Goal: Transaction & Acquisition: Purchase product/service

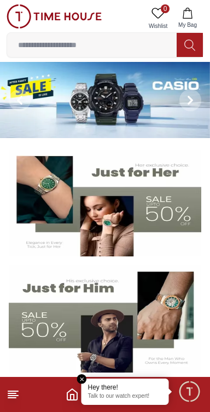
click at [106, 319] on img at bounding box center [105, 318] width 193 height 107
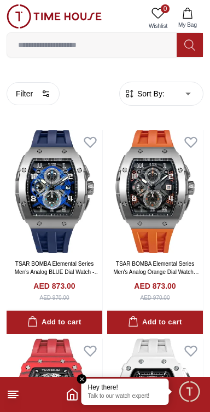
click at [144, 91] on span "Sort By:" at bounding box center [150, 93] width 30 height 11
click at [161, 91] on span "Sort By:" at bounding box center [150, 93] width 30 height 11
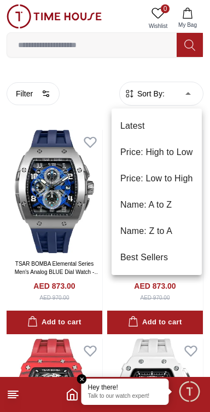
click at [144, 178] on li "Price: Low to High" at bounding box center [157, 178] width 90 height 26
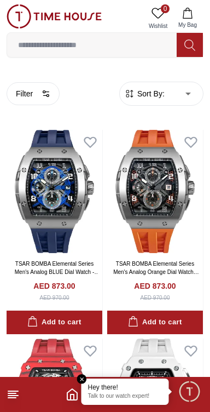
type input "*"
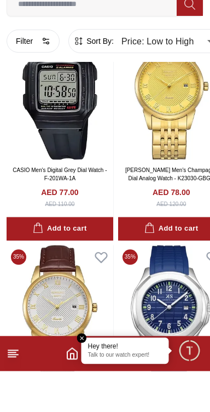
scroll to position [1869, 0]
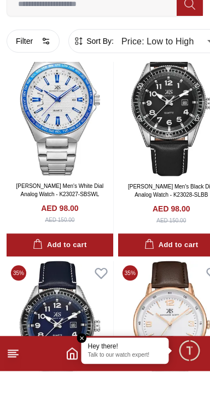
scroll to position [6259, 0]
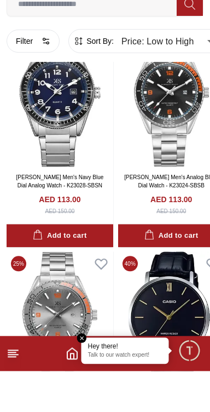
scroll to position [10773, 0]
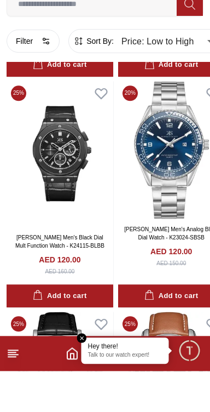
scroll to position [12892, 0]
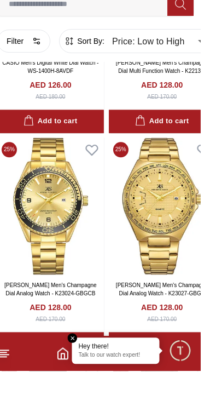
scroll to position [15374, 0]
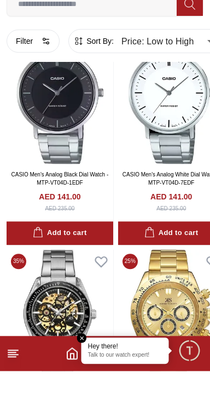
scroll to position [19815, 0]
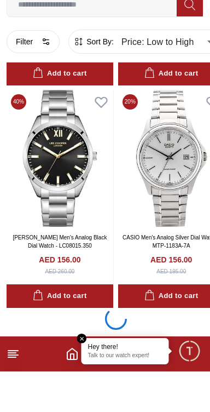
scroll to position [24266, 0]
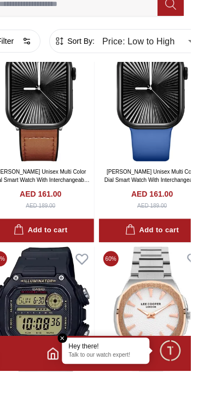
scroll to position [26493, 0]
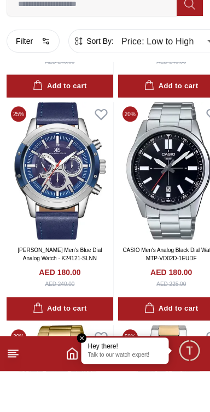
scroll to position [30934, 0]
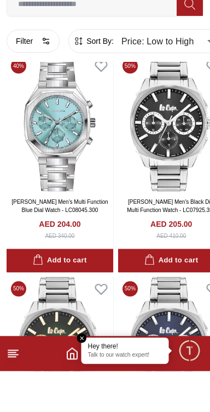
scroll to position [35375, 0]
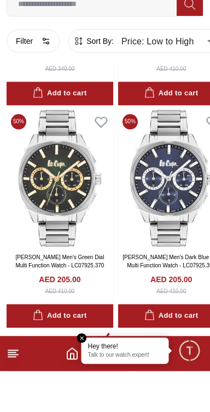
scroll to position [35377, 0]
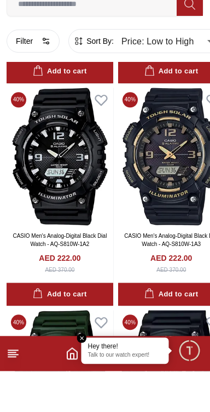
scroll to position [39816, 0]
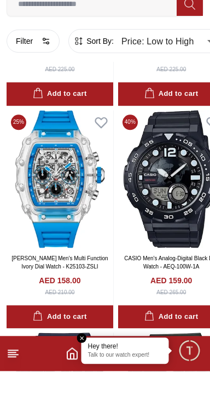
scroll to position [25356, 0]
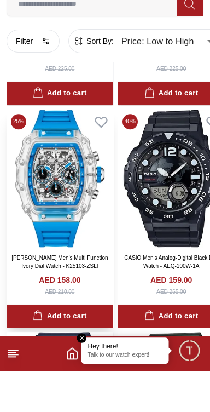
click at [80, 215] on img at bounding box center [60, 219] width 107 height 137
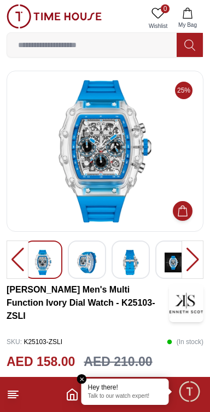
click at [90, 255] on img at bounding box center [87, 262] width 20 height 25
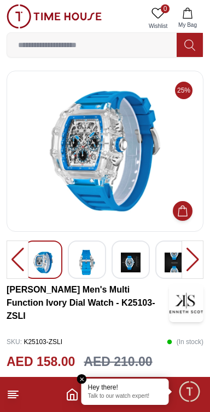
click at [99, 264] on div at bounding box center [87, 259] width 38 height 38
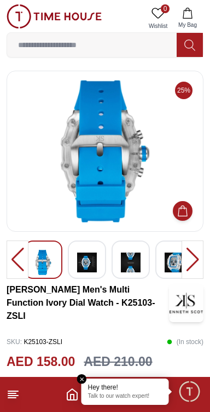
click at [95, 265] on img at bounding box center [87, 262] width 20 height 25
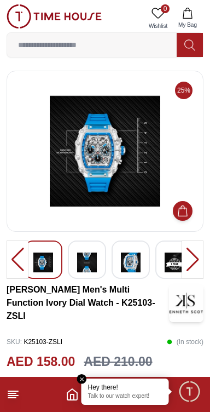
click at [94, 261] on img at bounding box center [87, 262] width 20 height 25
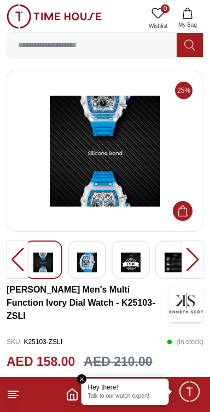
click at [92, 263] on img at bounding box center [87, 262] width 20 height 25
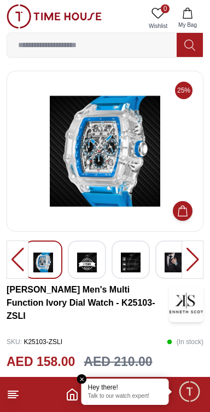
click at [105, 259] on div at bounding box center [87, 259] width 38 height 38
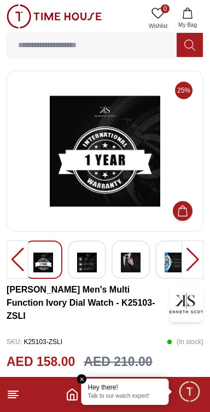
click at [95, 259] on img at bounding box center [87, 262] width 20 height 25
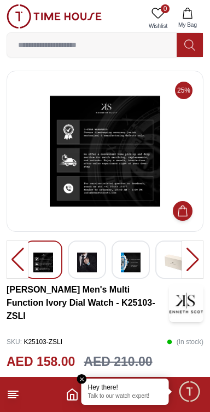
click at [113, 262] on div at bounding box center [131, 259] width 38 height 38
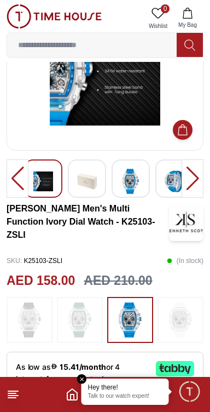
scroll to position [85, 0]
